Goal: Transaction & Acquisition: Purchase product/service

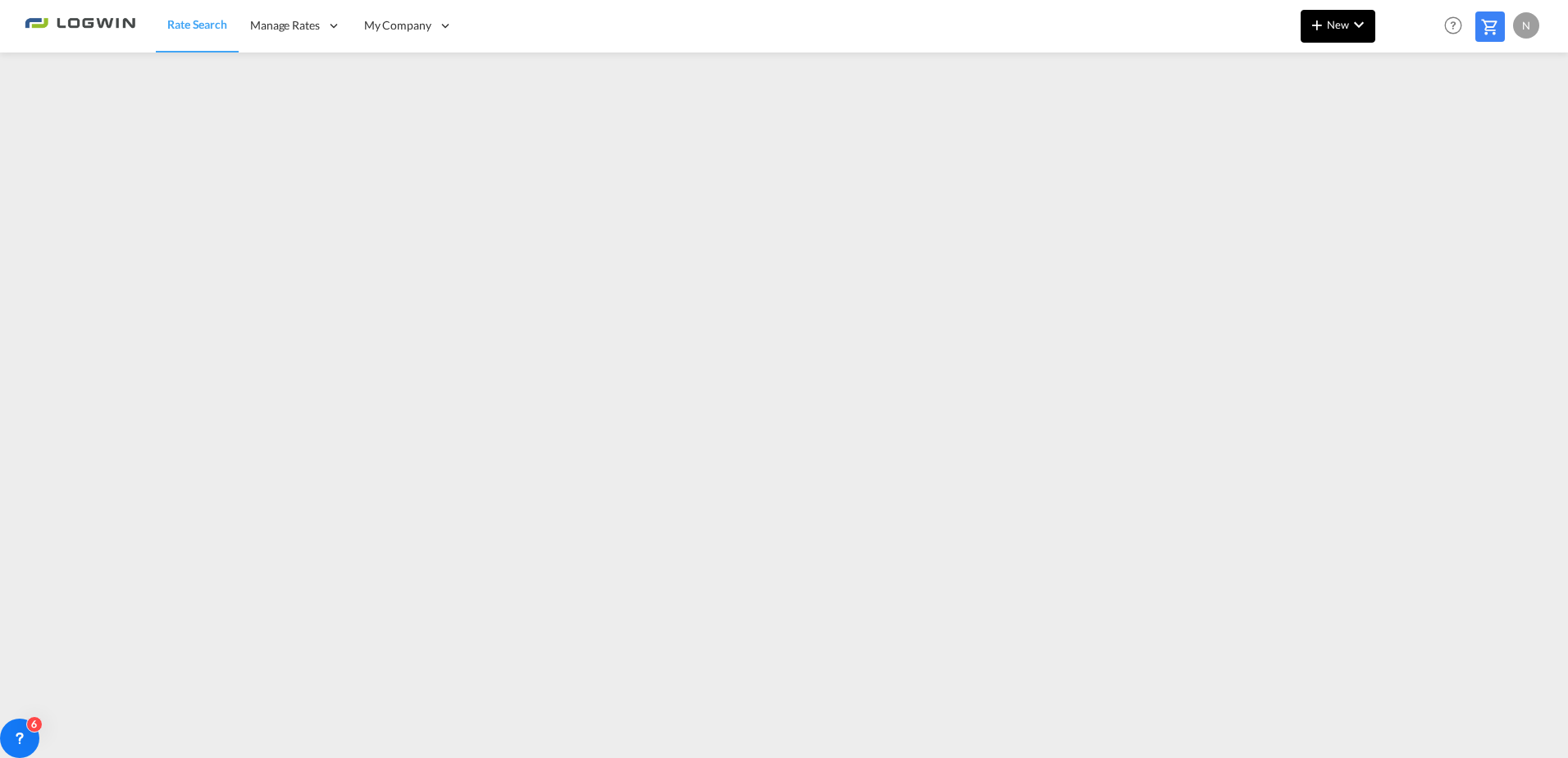
click at [1341, 20] on span "New" at bounding box center [1338, 25] width 61 height 13
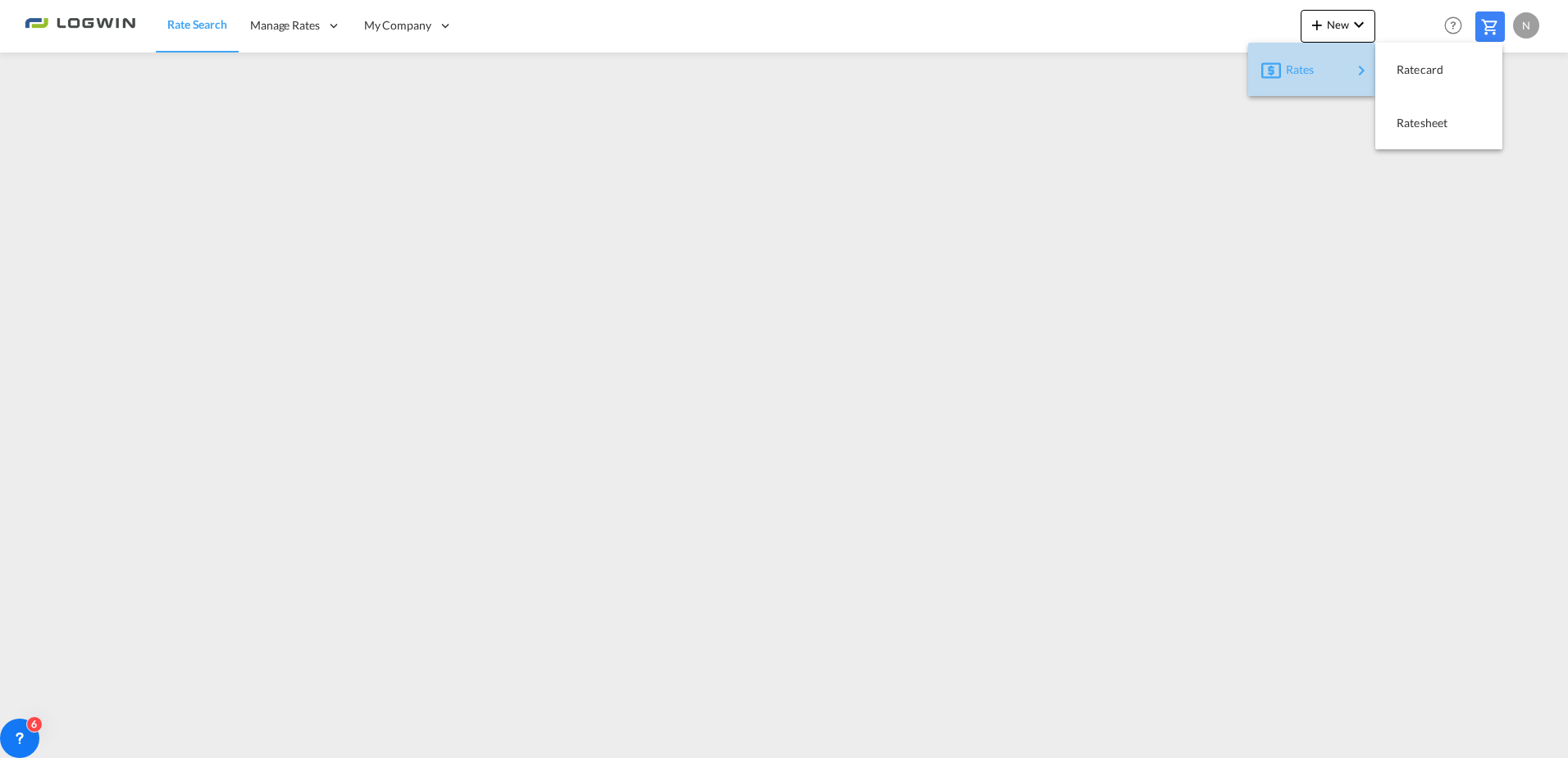
click at [1329, 66] on div "Rates" at bounding box center [1319, 70] width 65 height 41
click at [1409, 66] on span "Ratecard" at bounding box center [1406, 70] width 18 height 33
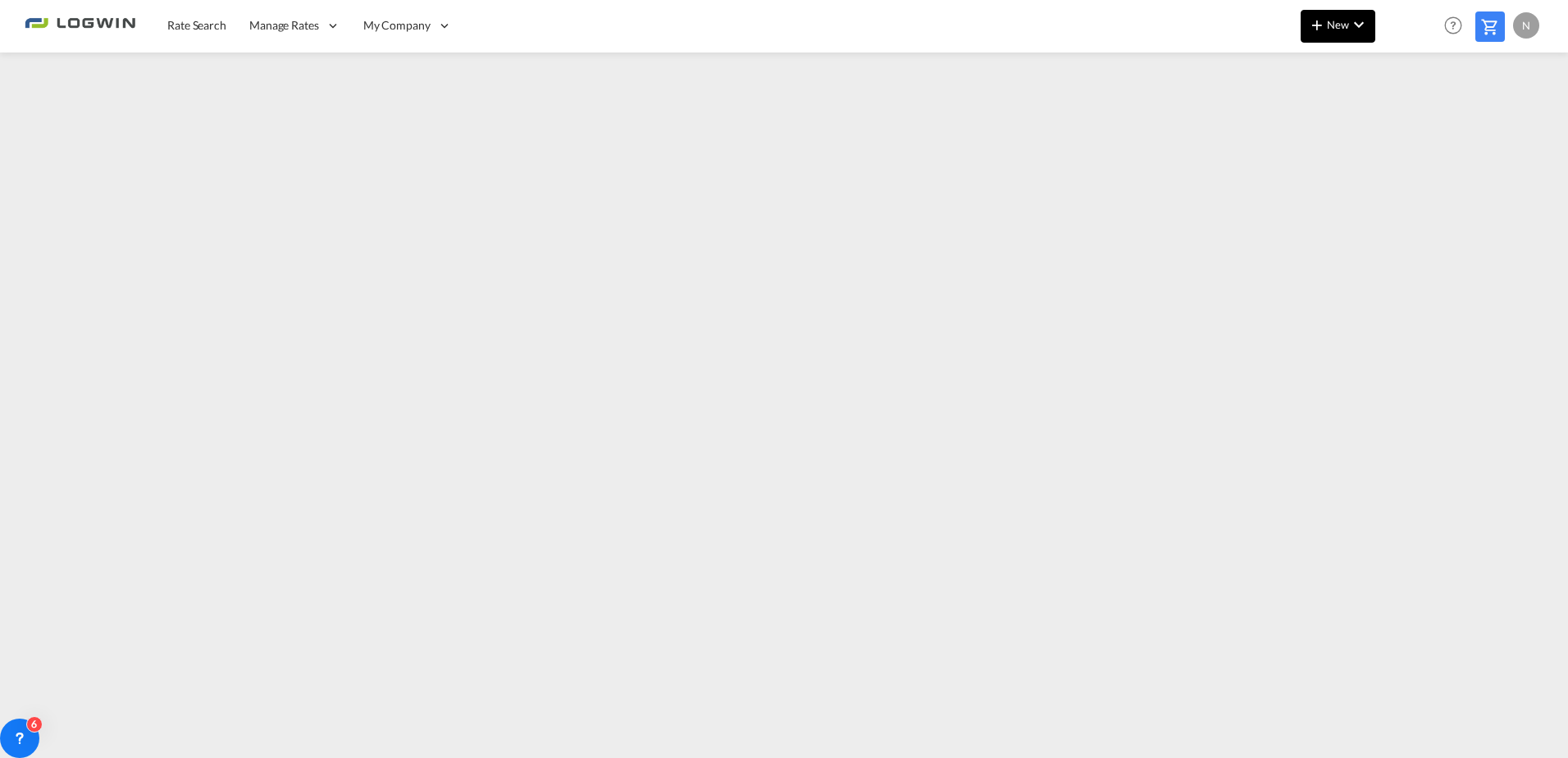
click at [1340, 36] on button "New" at bounding box center [1338, 26] width 75 height 33
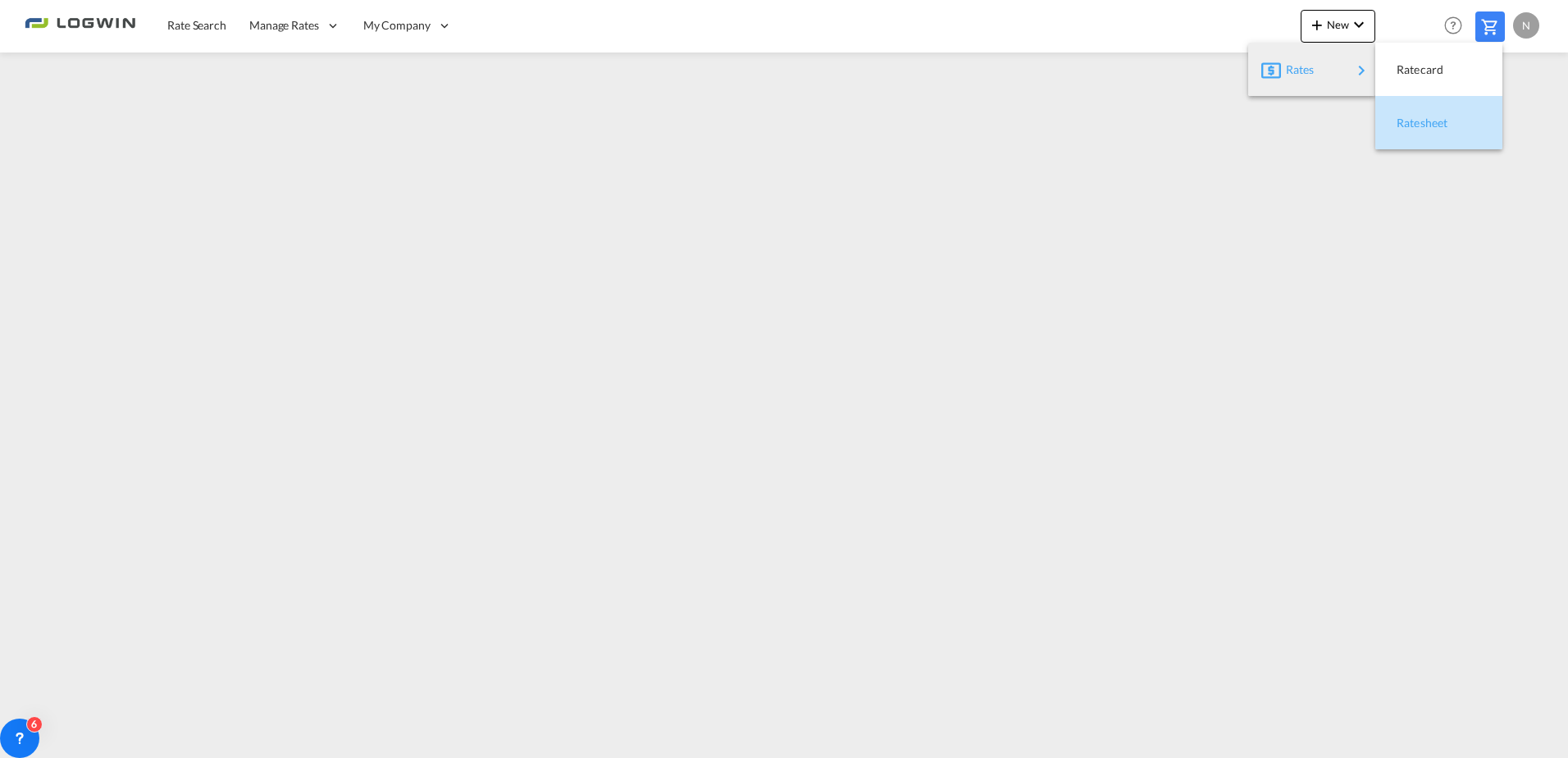
click at [1415, 122] on span "Ratesheet" at bounding box center [1406, 122] width 18 height 33
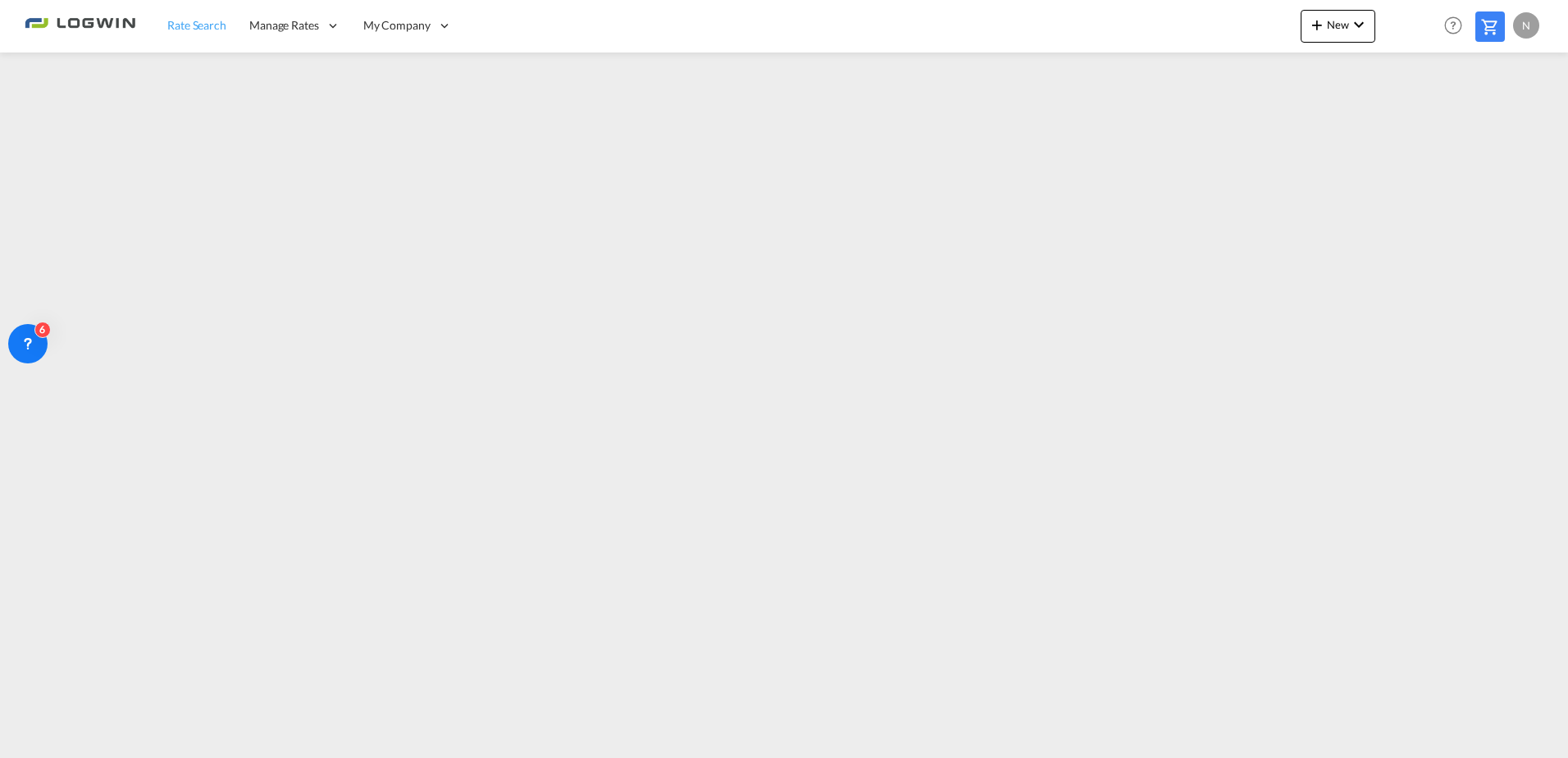
click at [203, 22] on span "Rate Search" at bounding box center [197, 25] width 59 height 14
